Goal: Task Accomplishment & Management: Manage account settings

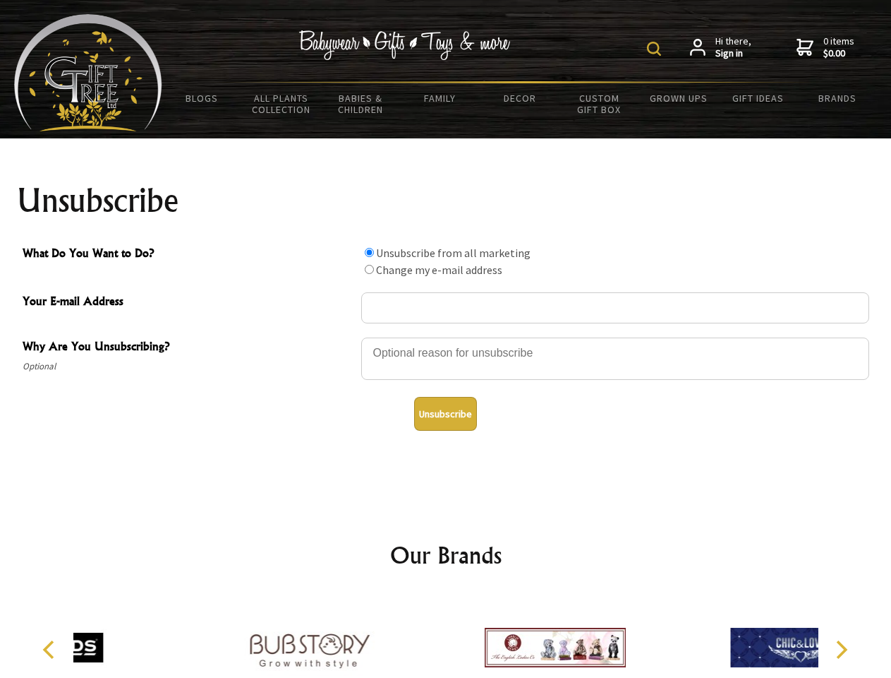
click at [656, 49] on img at bounding box center [654, 49] width 14 height 14
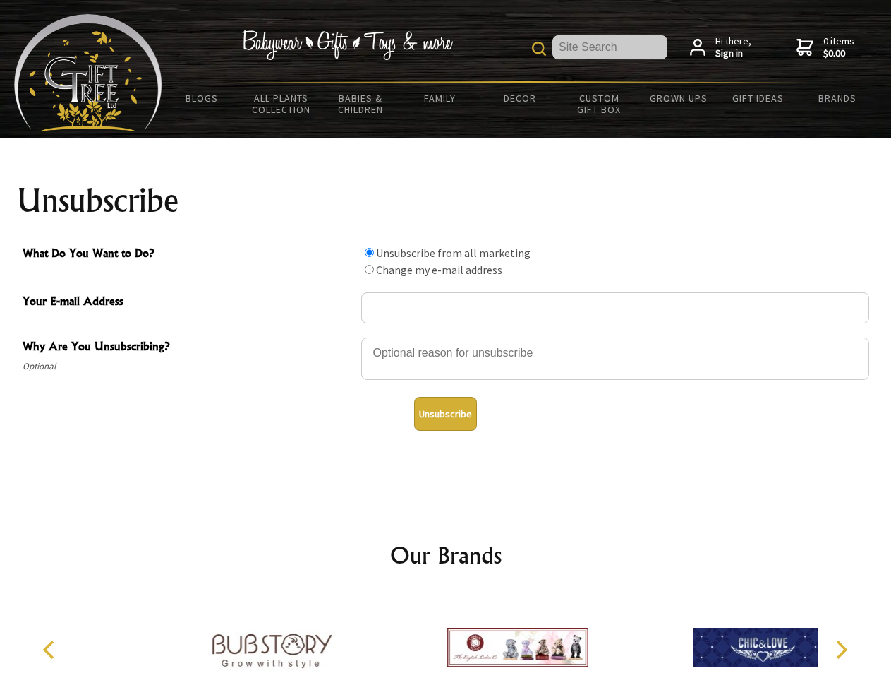
click at [446, 337] on div at bounding box center [615, 360] width 508 height 49
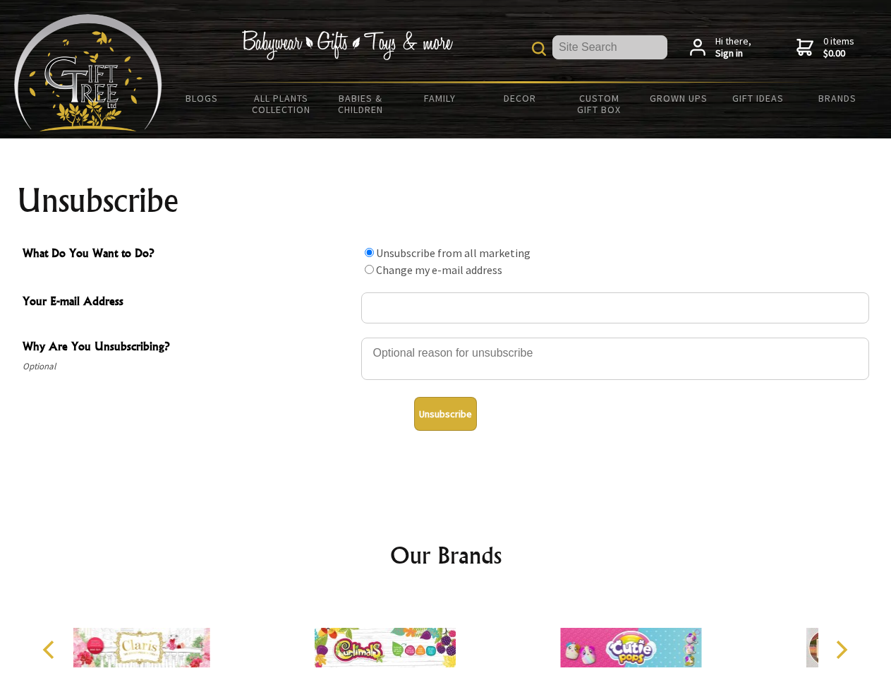
click at [369, 252] on input "What Do You Want to Do?" at bounding box center [369, 252] width 9 height 9
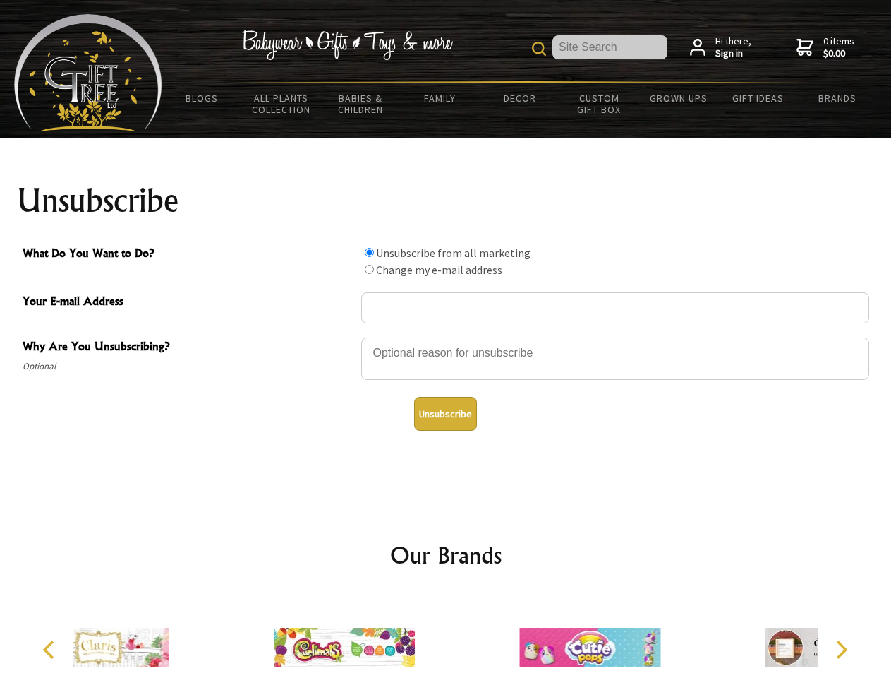
click at [369, 269] on input "What Do You Want to Do?" at bounding box center [369, 269] width 9 height 9
radio input "true"
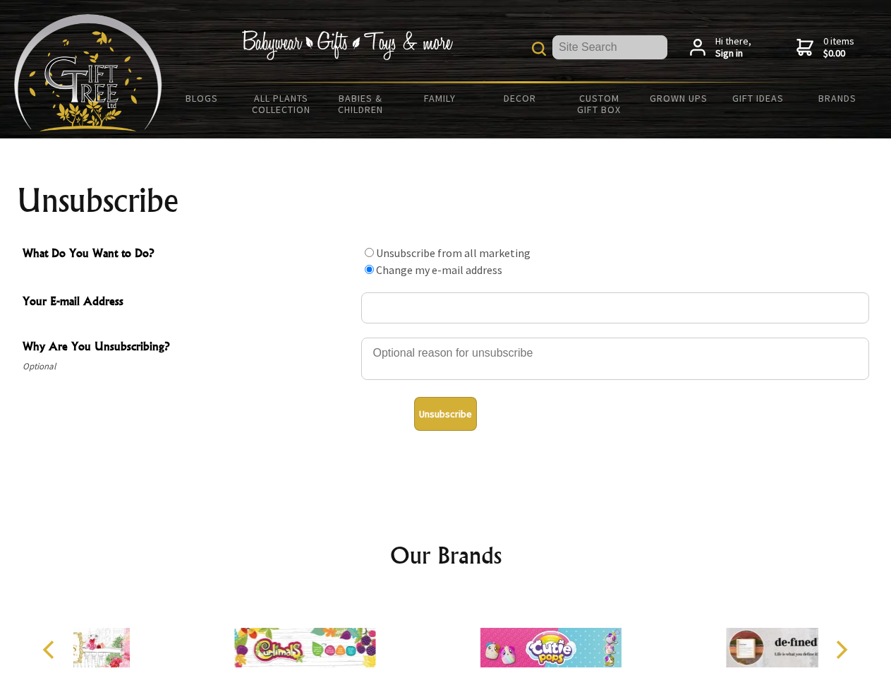
click at [445, 414] on button "Unsubscribe" at bounding box center [445, 414] width 63 height 34
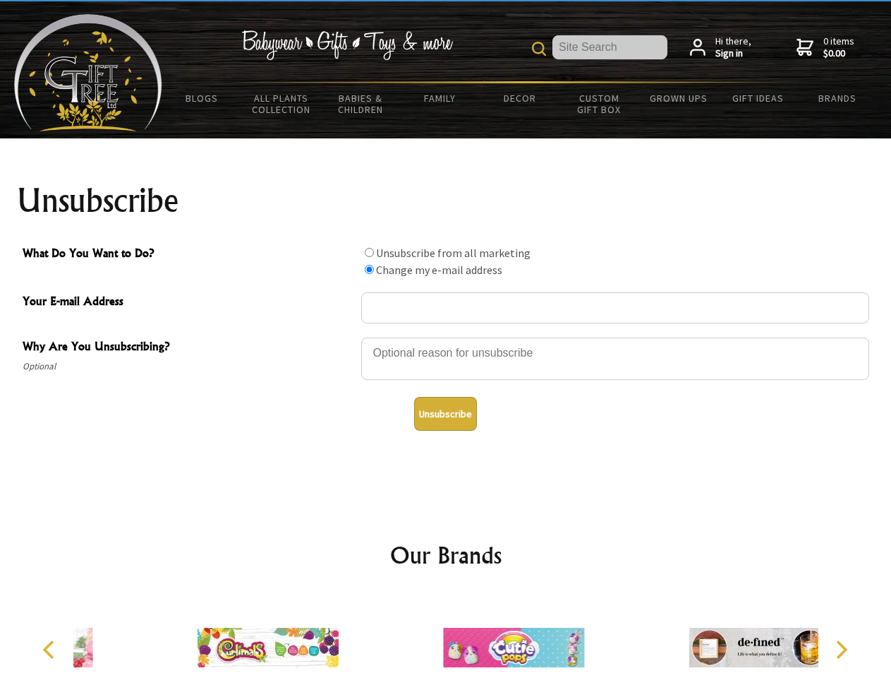
click at [446, 636] on img at bounding box center [513, 647] width 141 height 106
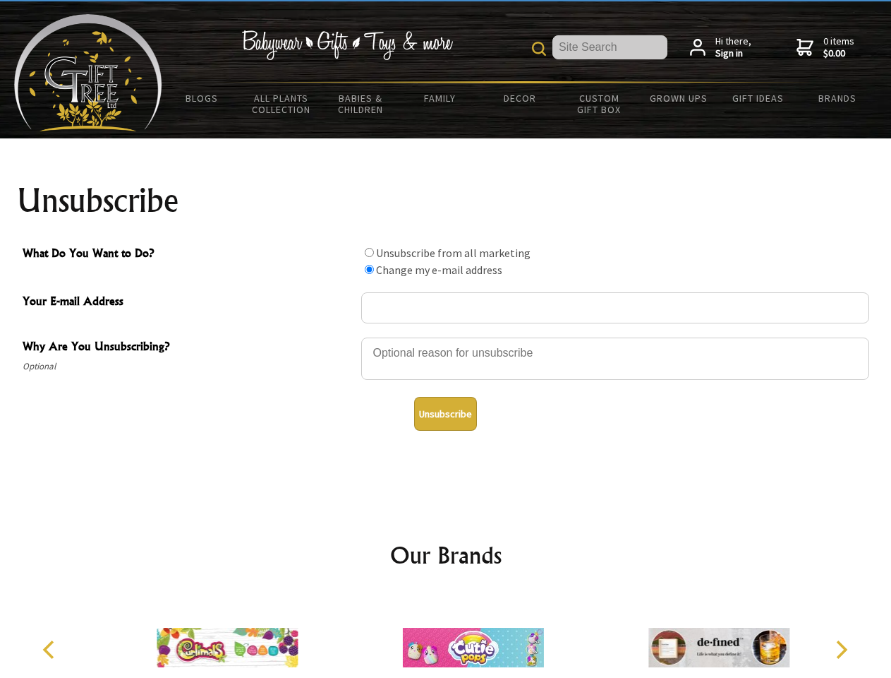
click at [51, 649] on icon "Previous" at bounding box center [50, 649] width 18 height 18
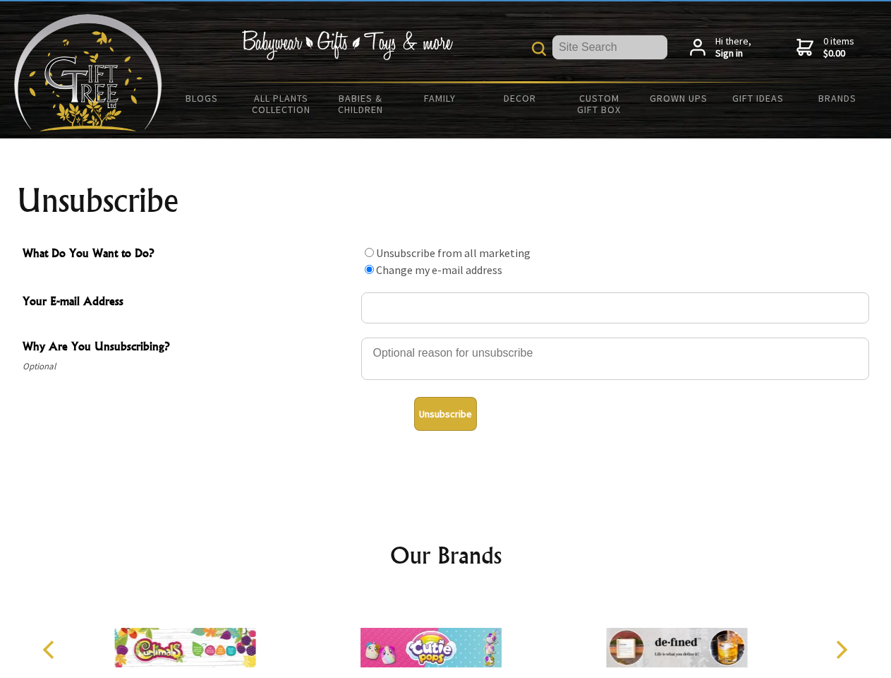
click at [841, 649] on icon "Next" at bounding box center [840, 649] width 18 height 18
